Goal: Task Accomplishment & Management: Complete application form

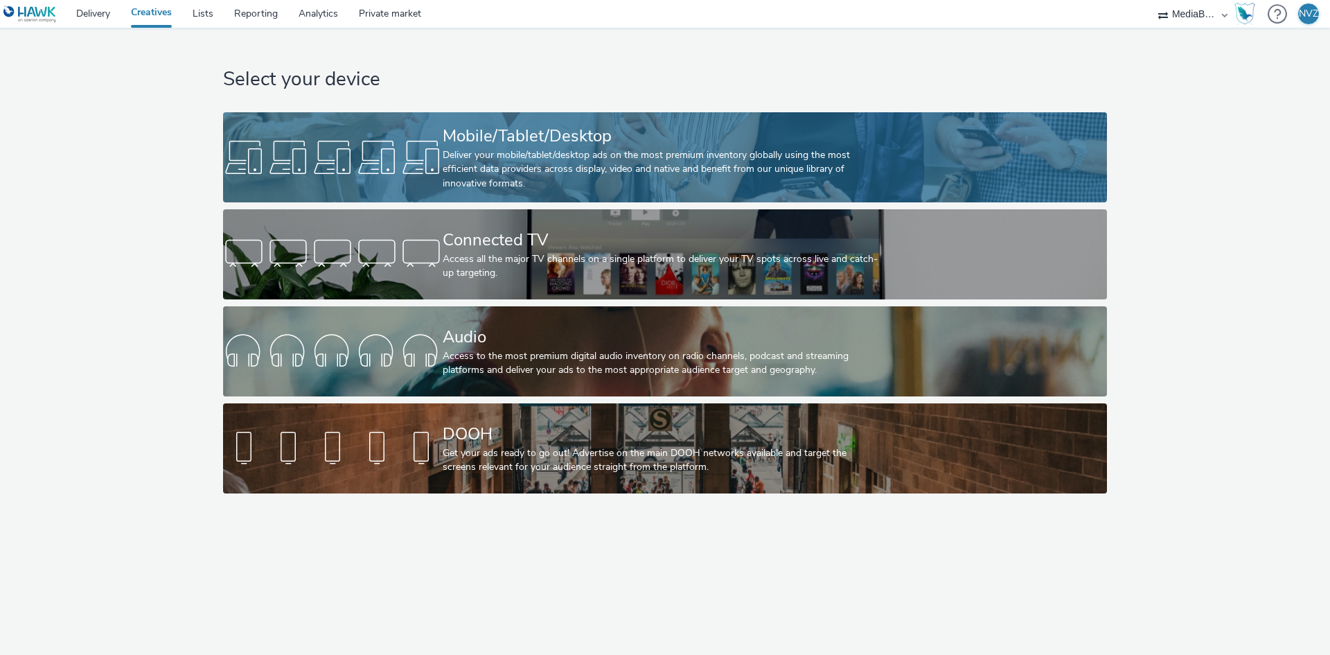
click at [367, 130] on link "Mobile/Tablet/Desktop Deliver your mobile/tablet/desktop ads on the most premiu…" at bounding box center [664, 157] width 883 height 90
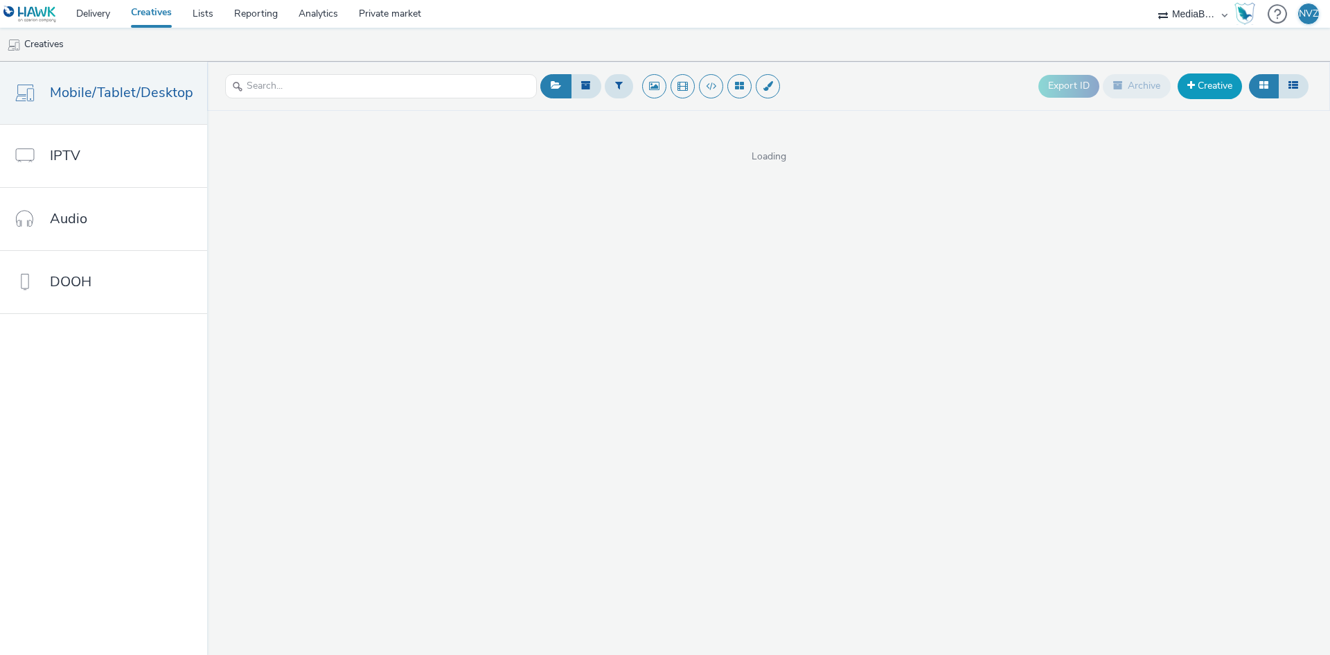
click at [1221, 87] on link "Creative" at bounding box center [1210, 85] width 64 height 25
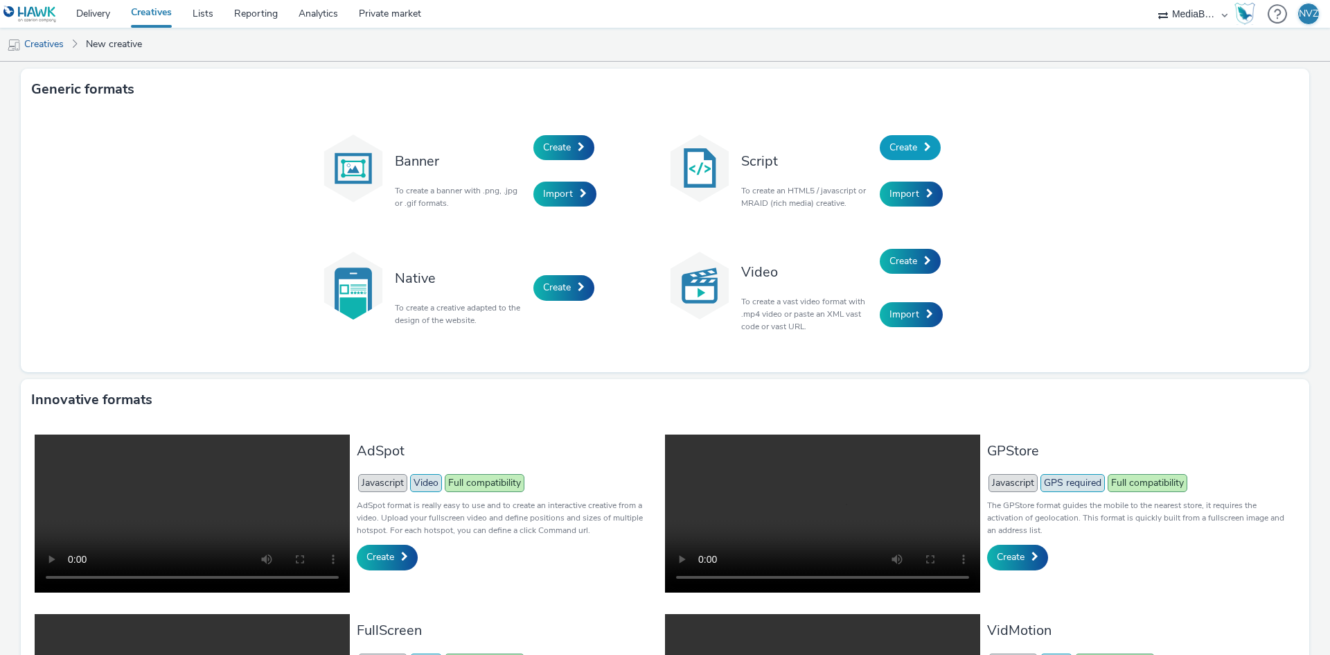
click at [924, 142] on span at bounding box center [927, 147] width 7 height 10
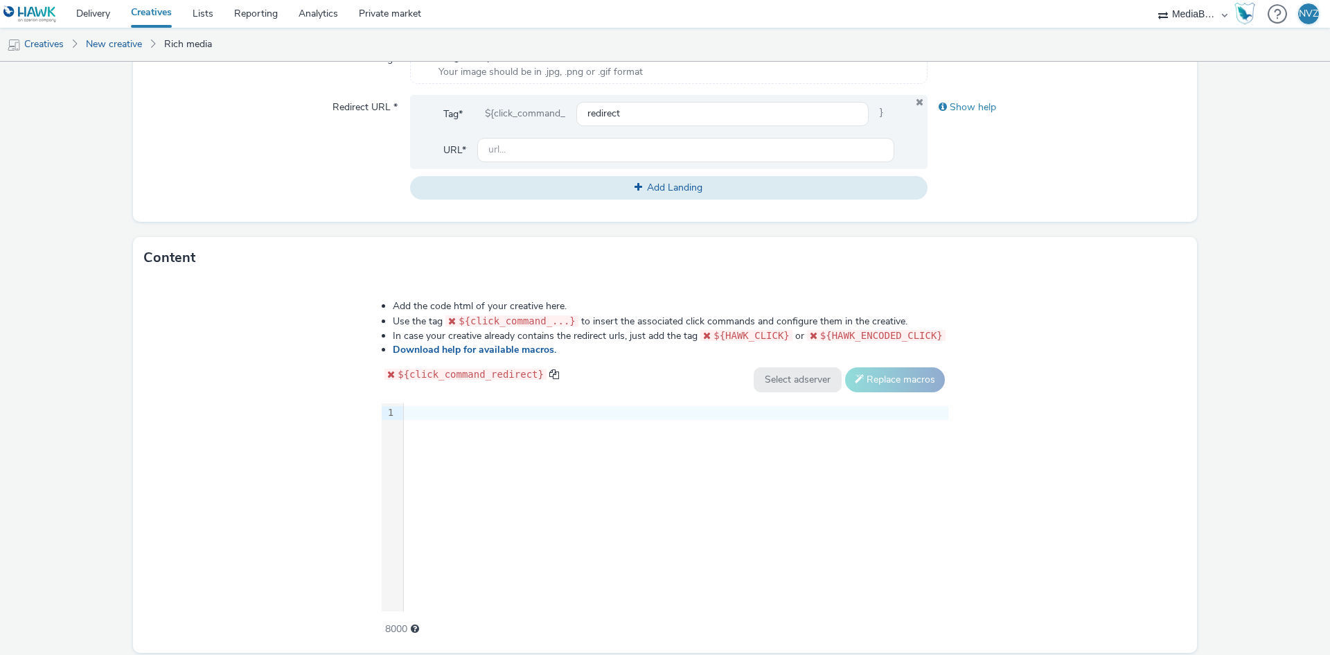
scroll to position [534, 0]
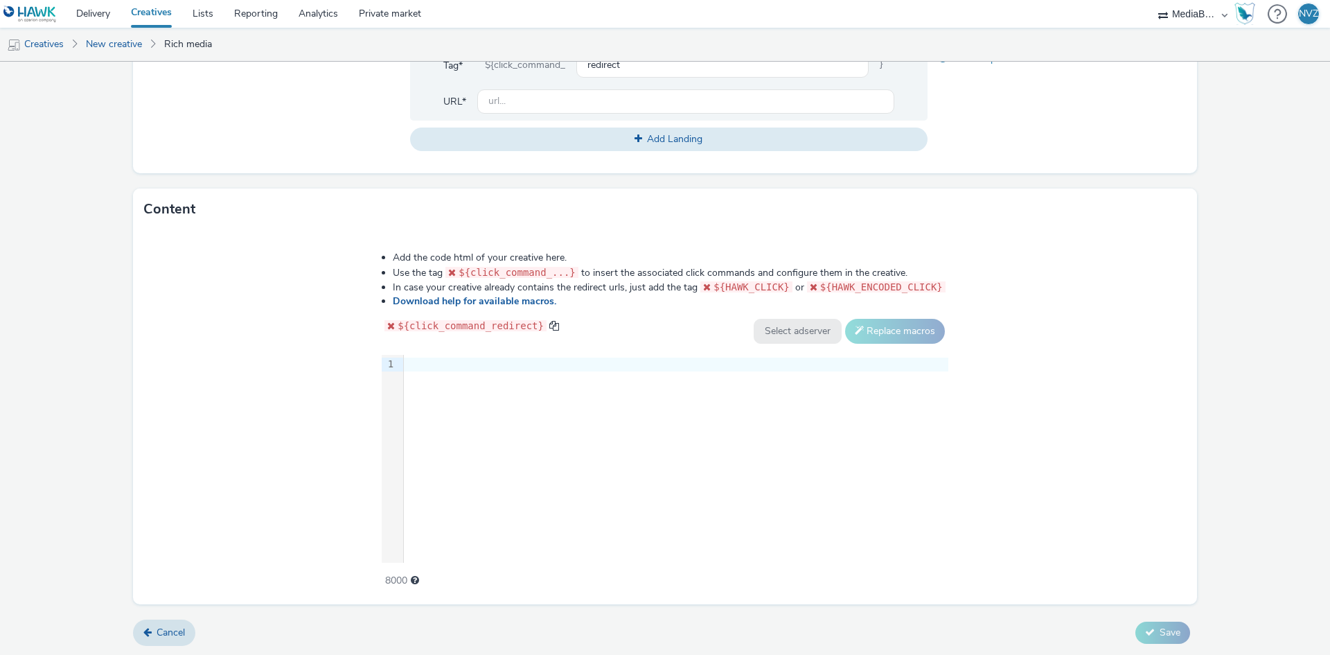
click at [493, 371] on div at bounding box center [676, 364] width 545 height 19
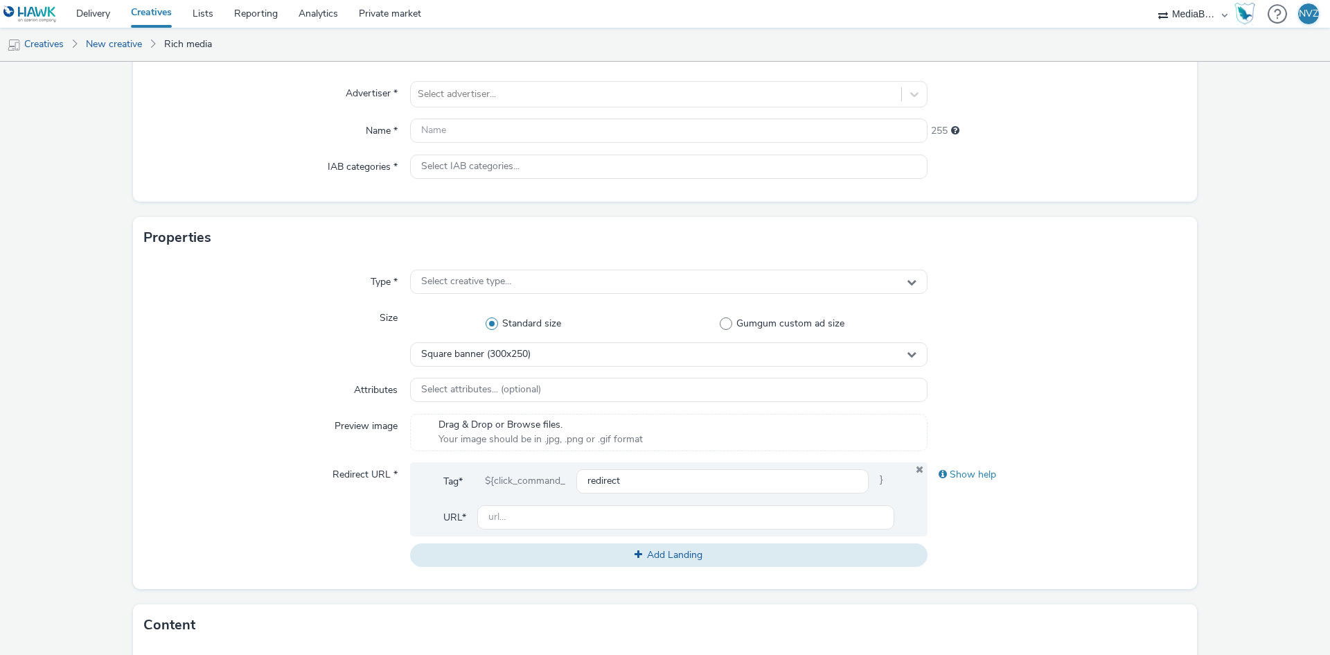
scroll to position [49, 0]
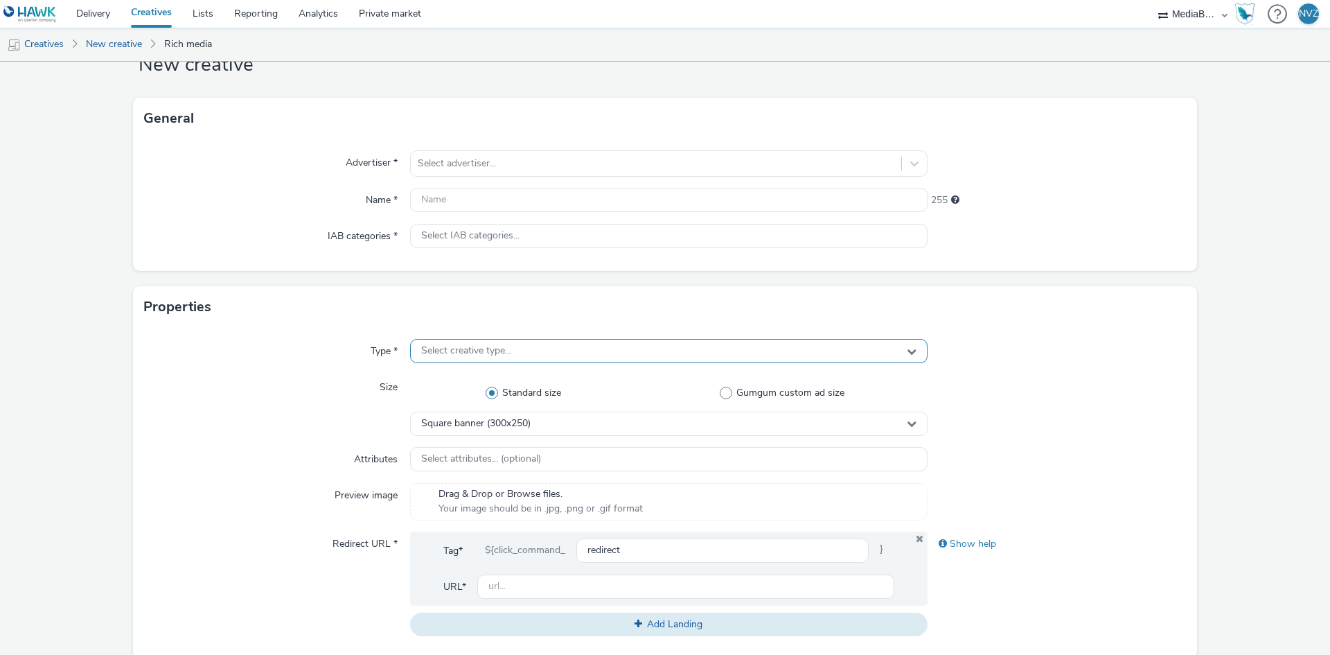
click at [484, 349] on span "Select creative type..." at bounding box center [466, 351] width 90 height 12
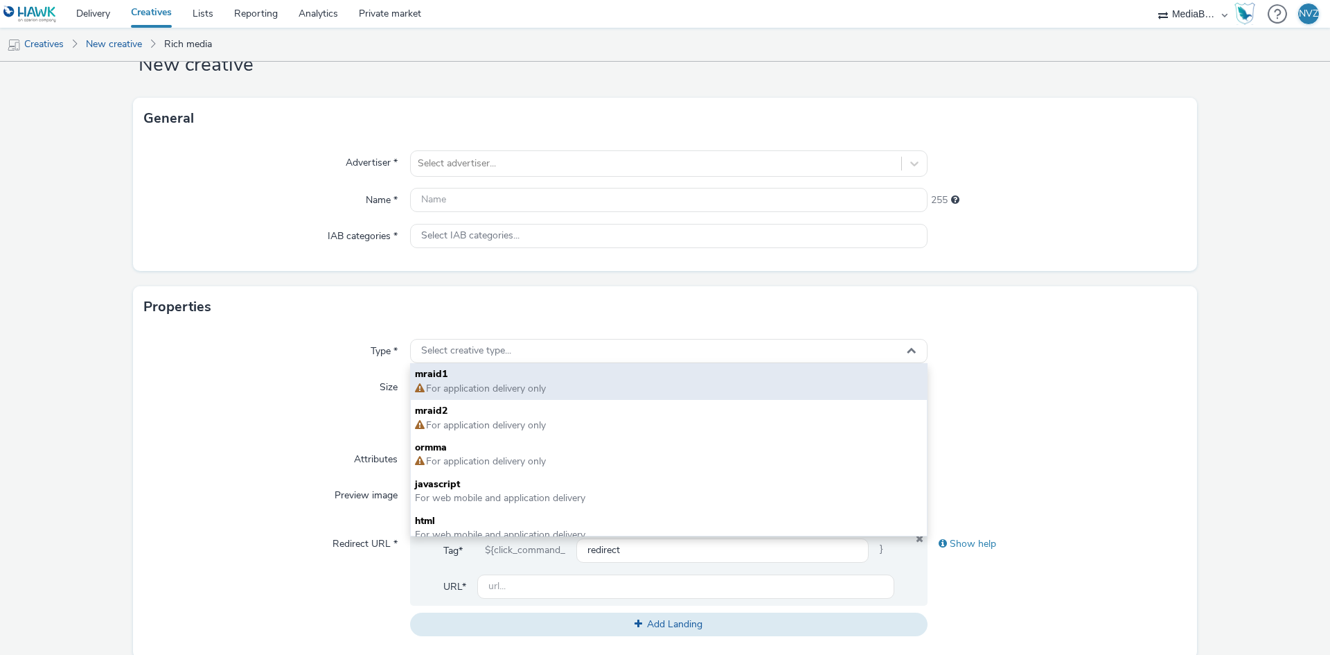
scroll to position [10, 0]
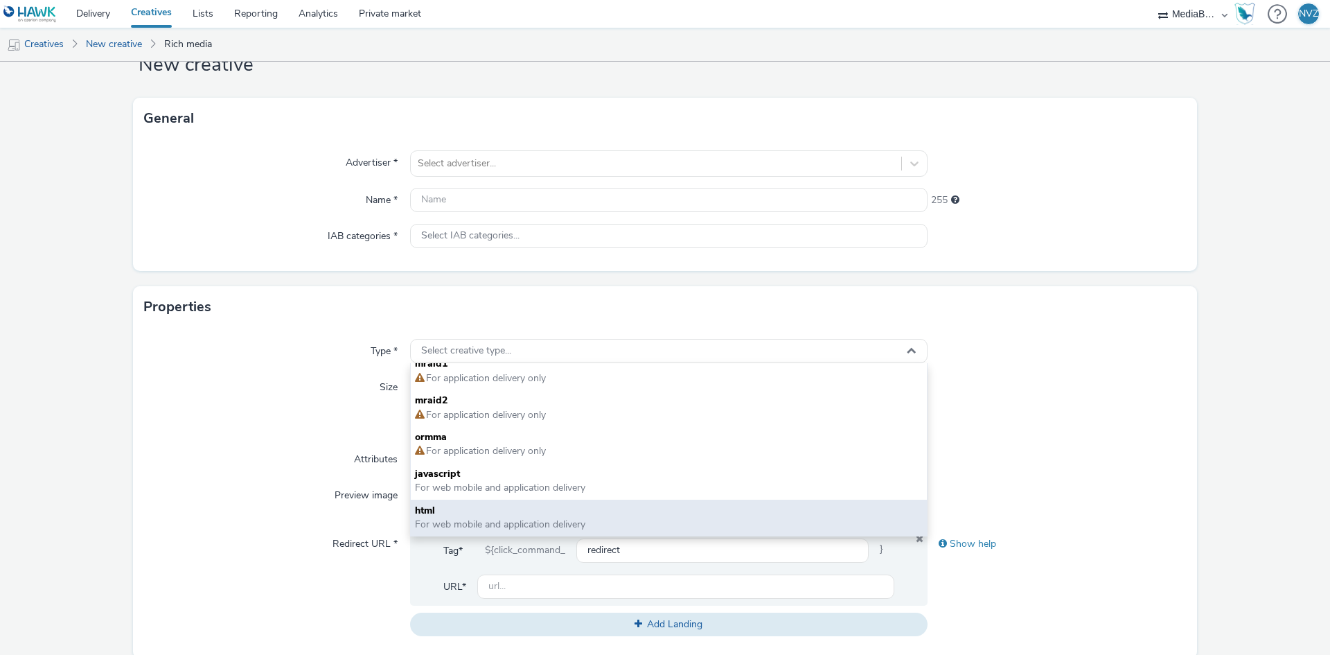
click at [499, 504] on span "html" at bounding box center [669, 511] width 508 height 14
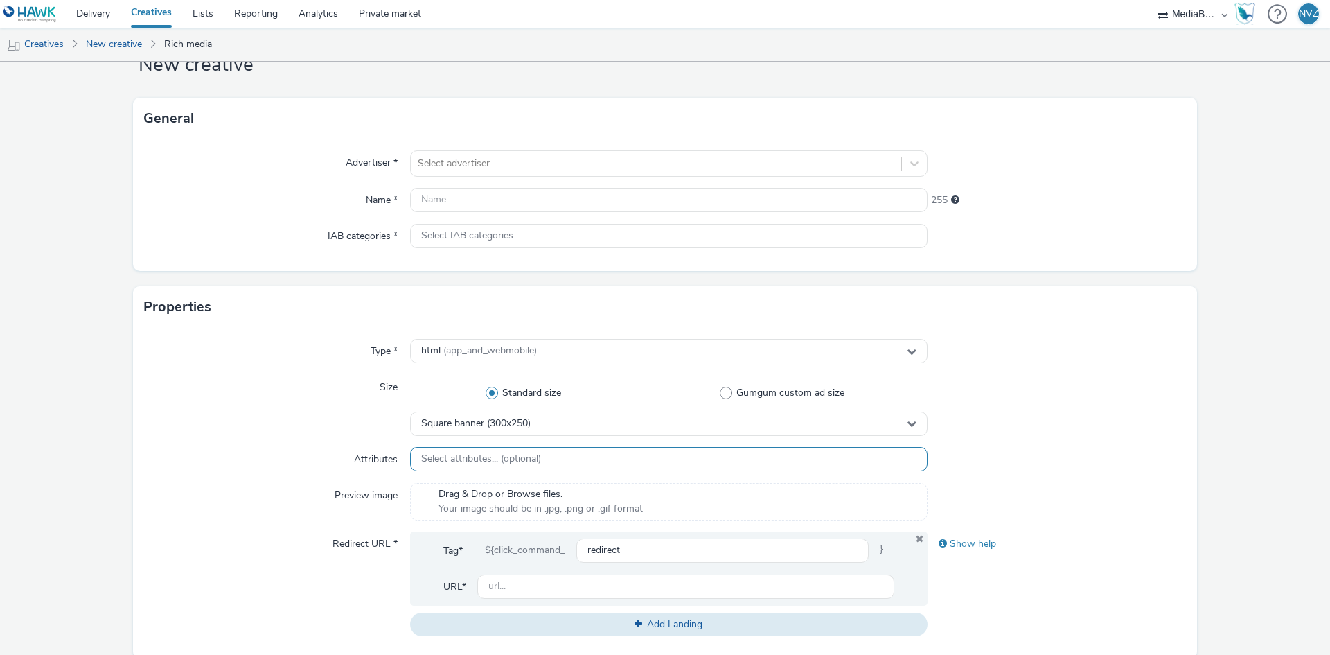
click at [503, 459] on span "Select attributes... (optional)" at bounding box center [481, 459] width 120 height 12
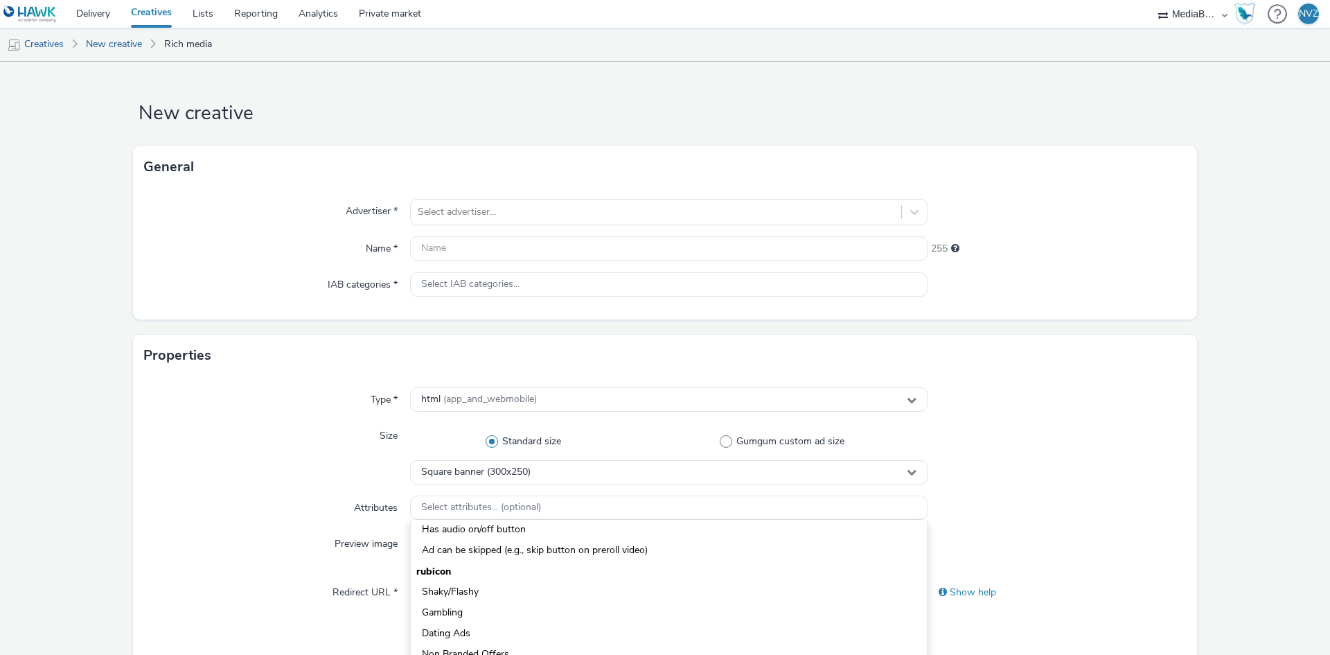
scroll to position [35, 0]
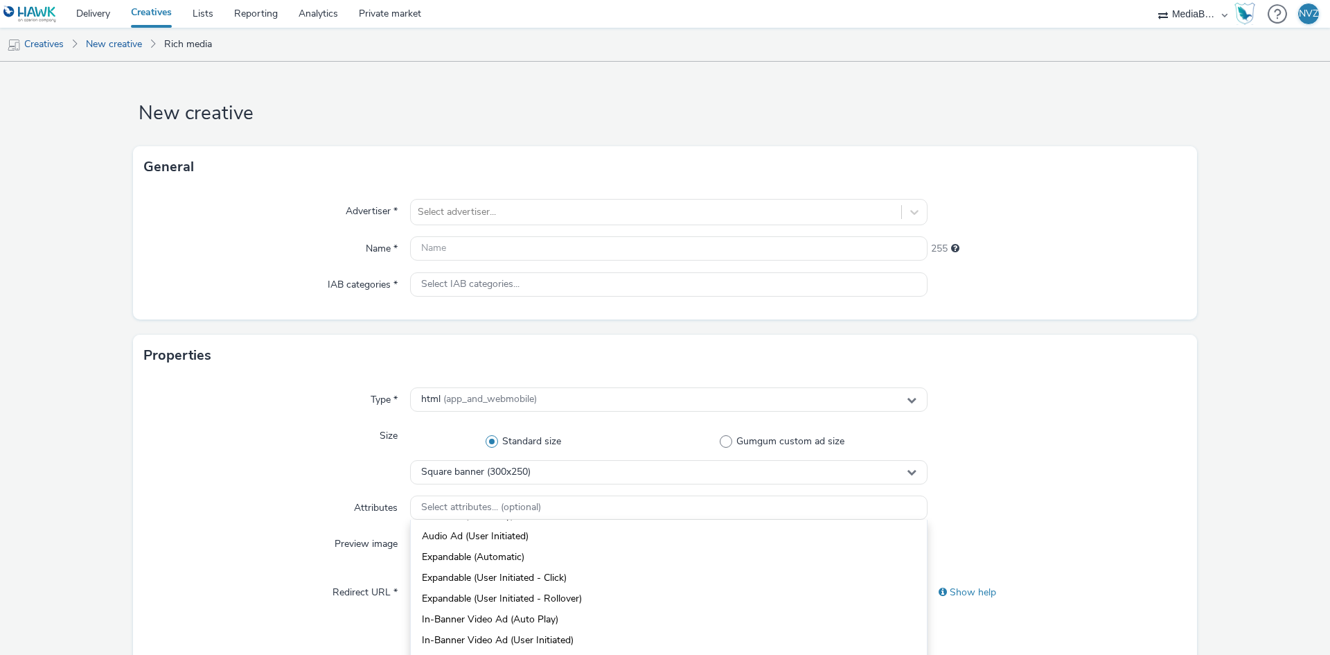
click at [296, 506] on div "Attributes" at bounding box center [277, 507] width 266 height 25
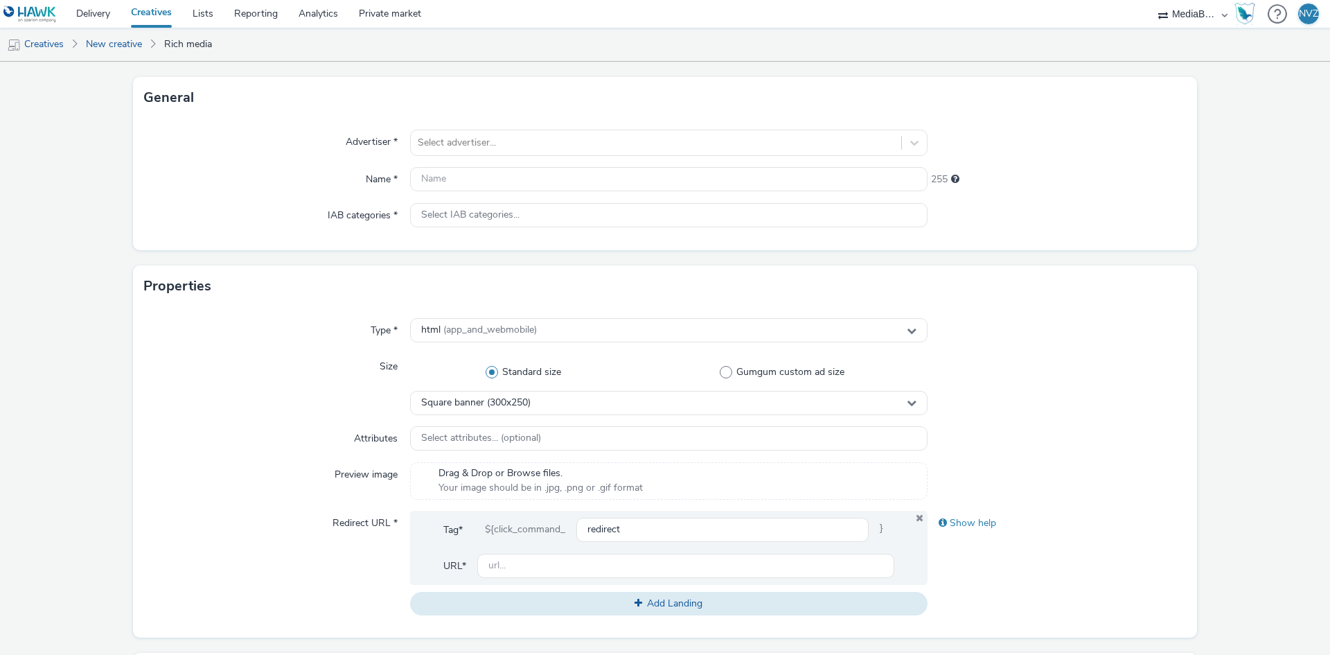
scroll to position [139, 0]
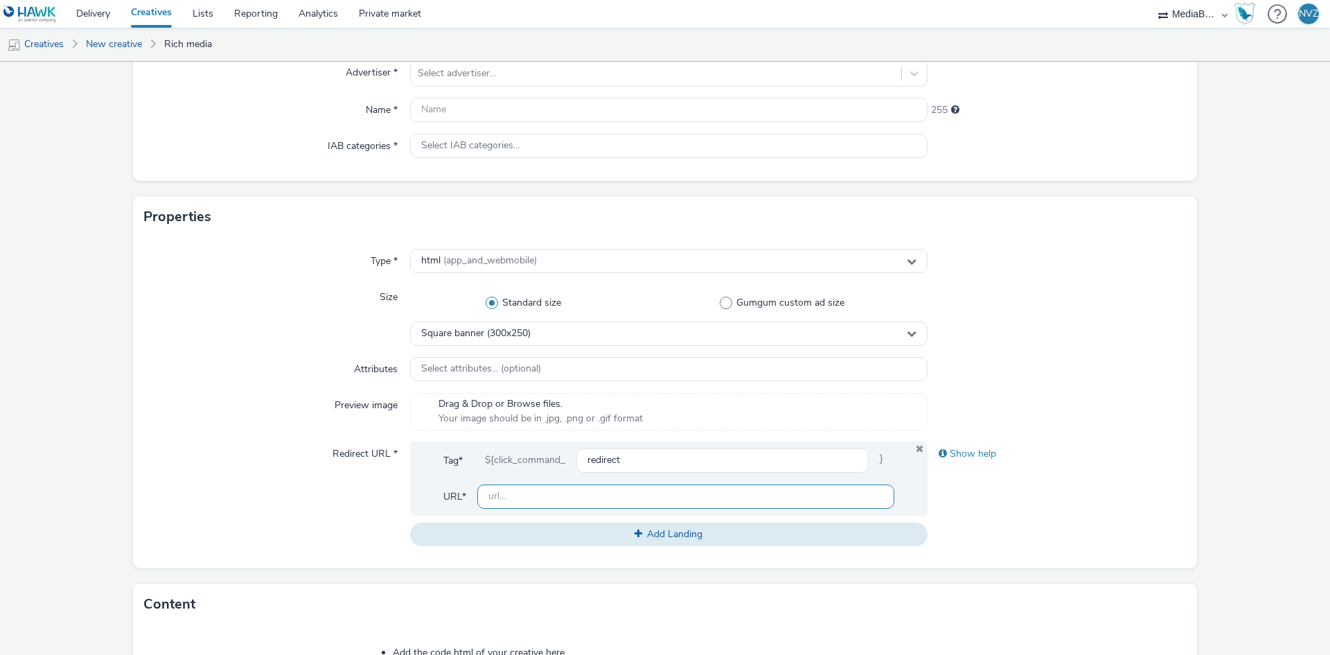
click at [490, 489] on input "text" at bounding box center [685, 496] width 417 height 24
click at [209, 488] on div "Redirect URL *" at bounding box center [277, 493] width 266 height 105
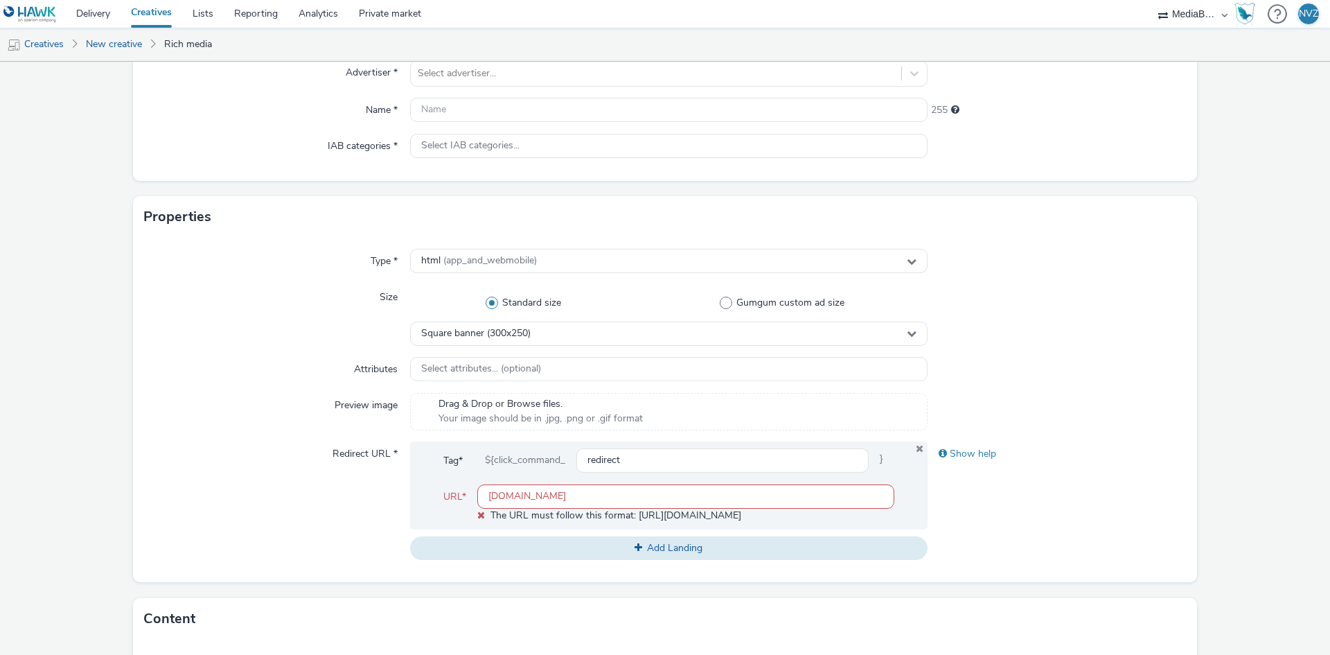
click at [488, 497] on input "[DOMAIN_NAME]" at bounding box center [685, 496] width 417 height 24
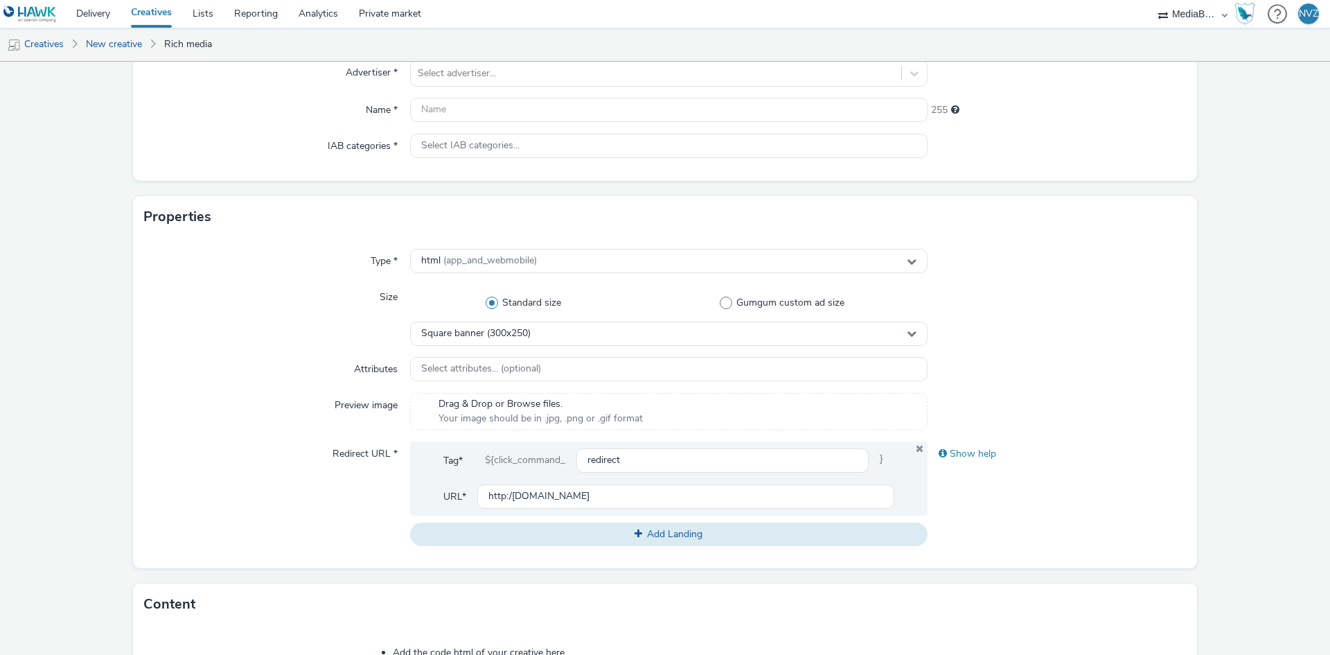
click at [295, 466] on div "Redirect URL *" at bounding box center [277, 493] width 266 height 105
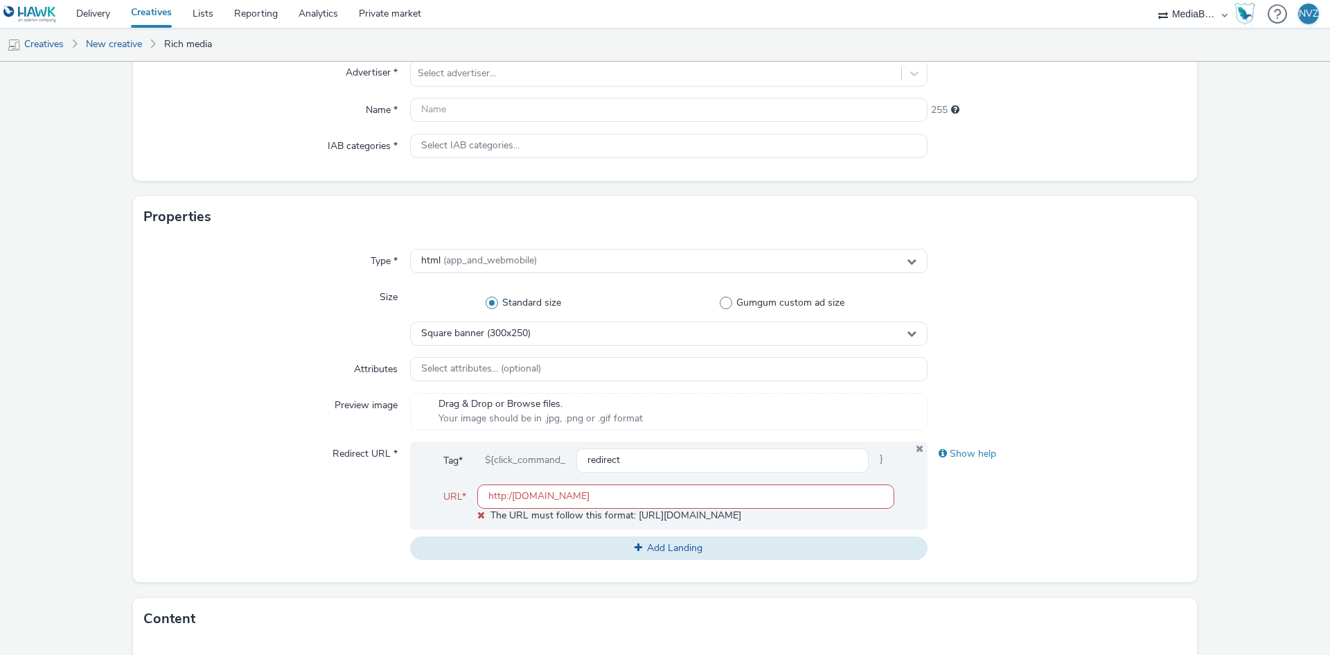
click at [508, 497] on input "http:/[DOMAIN_NAME]" at bounding box center [685, 496] width 417 height 24
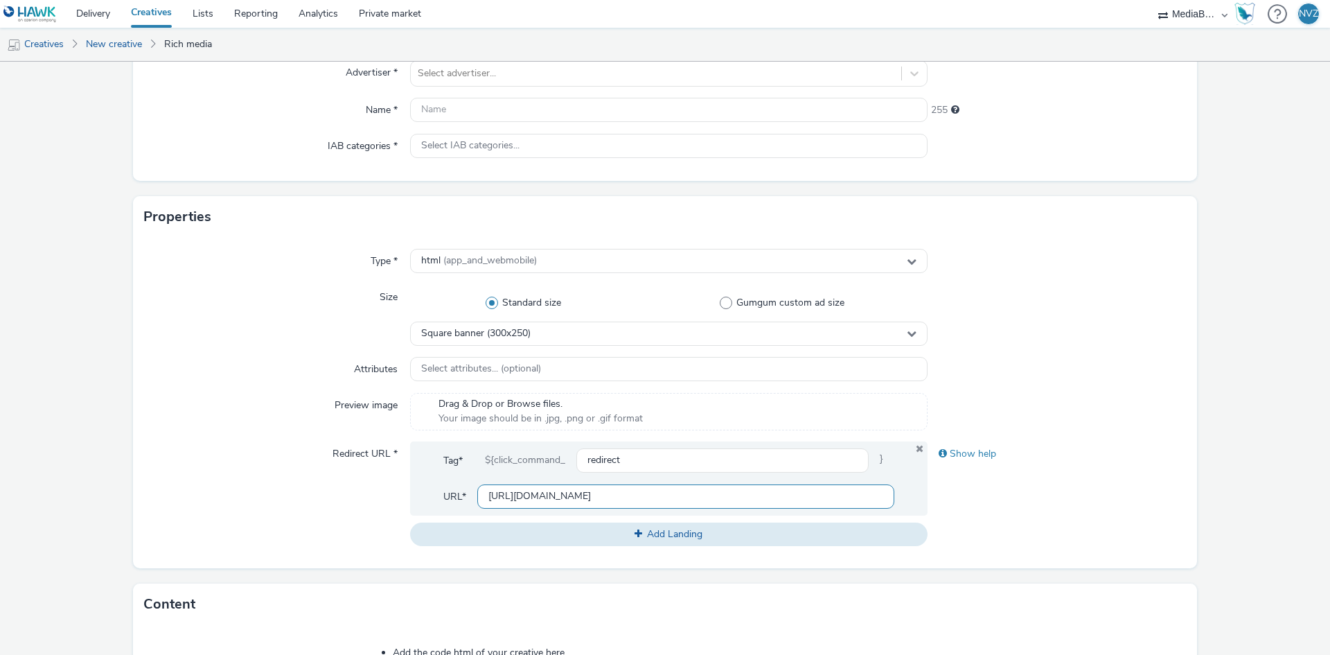
type input "[URL][DOMAIN_NAME]"
click at [210, 496] on div "Redirect URL *" at bounding box center [277, 493] width 266 height 105
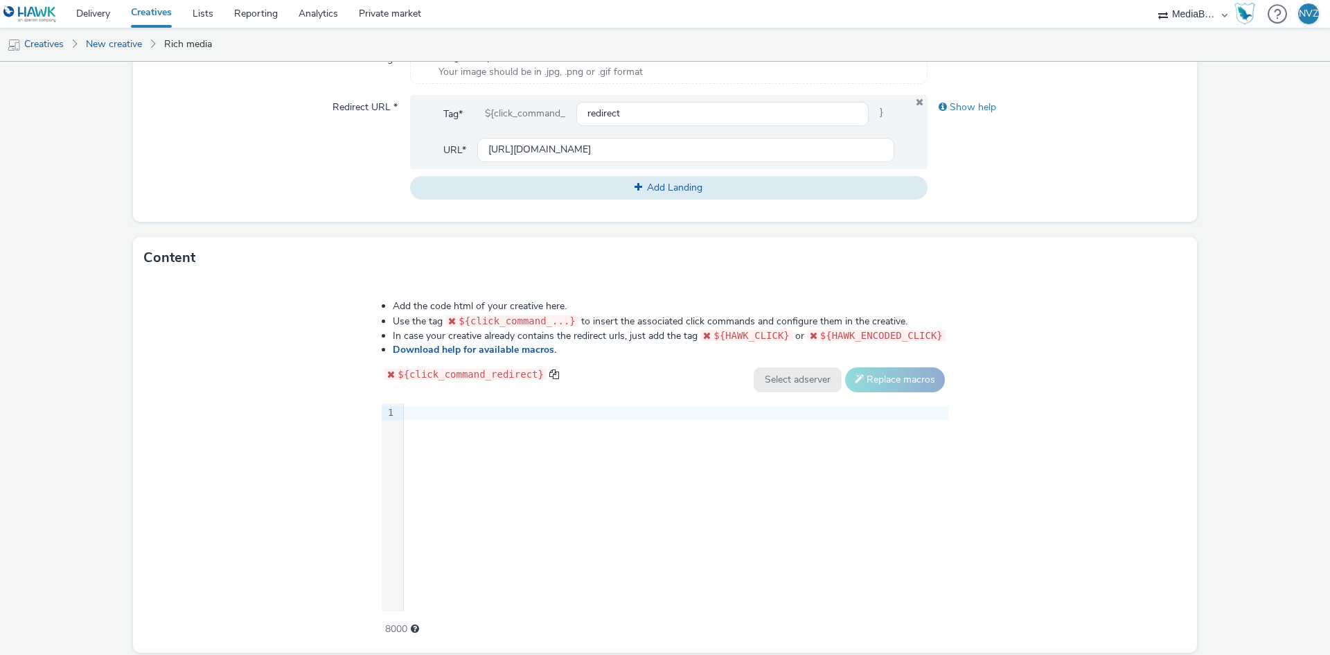
scroll to position [534, 0]
